Goal: Browse casually

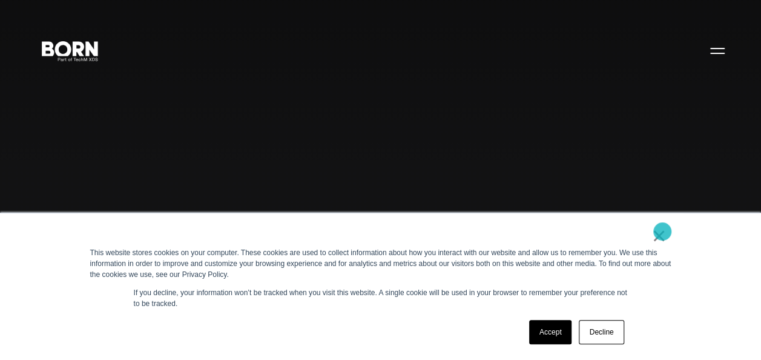
click at [663, 232] on link "×" at bounding box center [659, 235] width 15 height 11
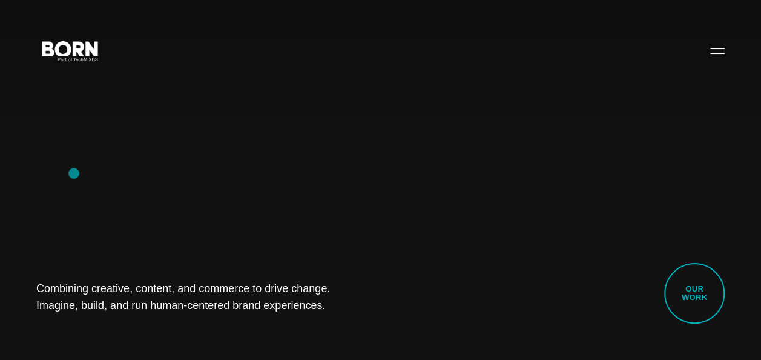
click at [70, 170] on div "Combining creative, content, and commerce to drive change. Imagine, build, and …" at bounding box center [380, 180] width 761 height 360
click at [643, 332] on div "Combining creative, content, and commerce to drive change. Imagine, build, and …" at bounding box center [380, 180] width 761 height 360
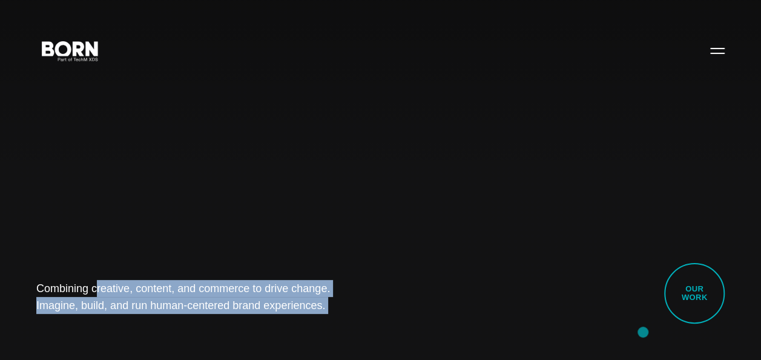
click at [643, 332] on div "Combining creative, content, and commerce to drive change. Imagine, build, and …" at bounding box center [380, 180] width 761 height 360
click at [505, 215] on div "Combining creative, content, and commerce to drive change. Imagine, build, and …" at bounding box center [380, 180] width 761 height 360
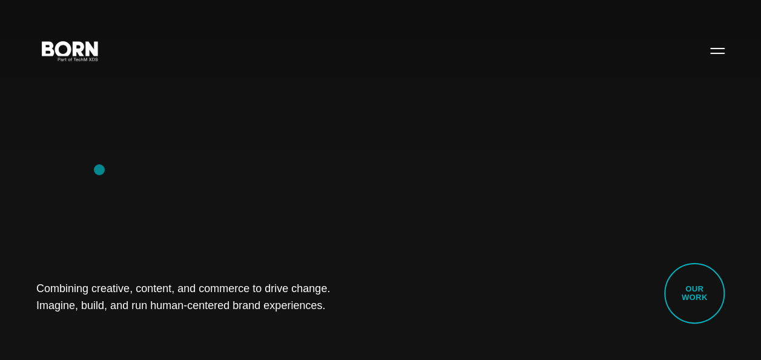
click at [99, 170] on div "Combining creative, content, and commerce to drive change. Imagine, build, and …" at bounding box center [380, 180] width 761 height 360
click at [76, 188] on div "Combining creative, content, and commerce to drive change. Imagine, build, and …" at bounding box center [380, 180] width 761 height 360
click at [81, 205] on div "Combining creative, content, and commerce to drive change. Imagine, build, and …" at bounding box center [380, 180] width 761 height 360
click at [12, 134] on div "Combining creative, content, and commerce to drive change. Imagine, build, and …" at bounding box center [380, 180] width 761 height 360
